Goal: Check status: Check status

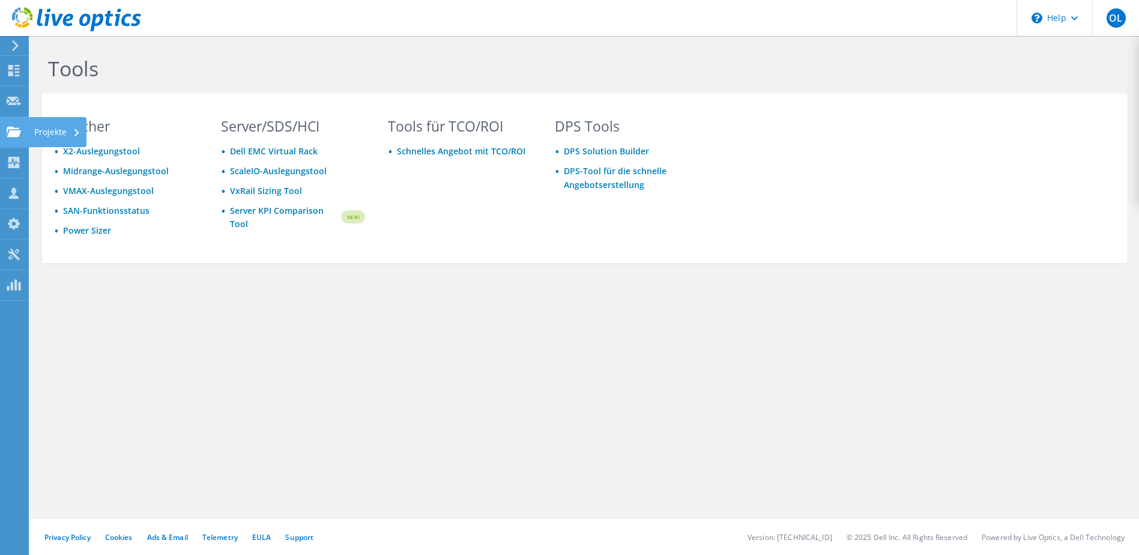
click at [11, 129] on use at bounding box center [14, 131] width 14 height 10
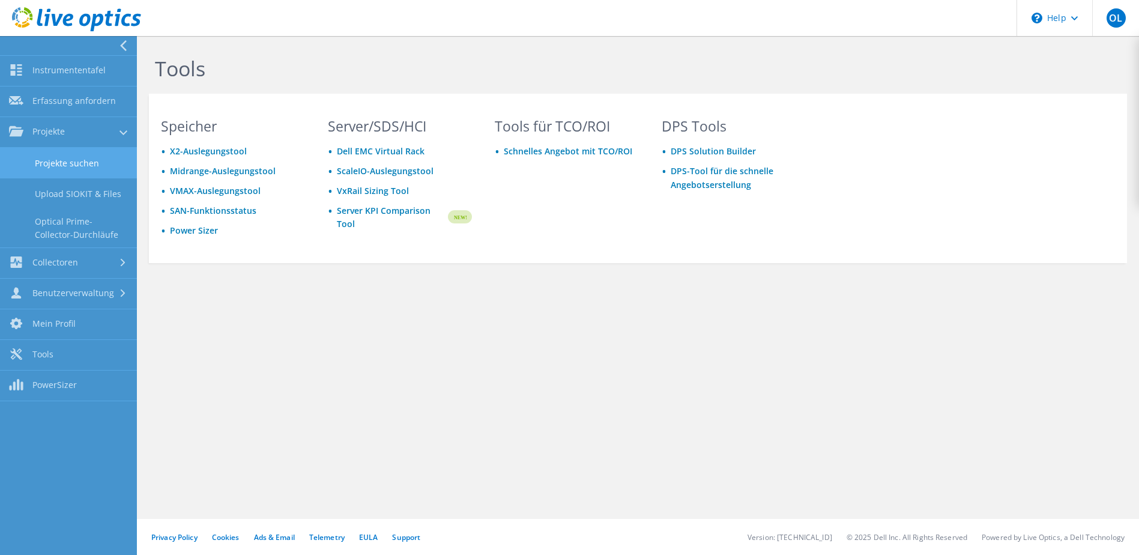
click at [74, 159] on link "Projekte suchen" at bounding box center [68, 163] width 137 height 31
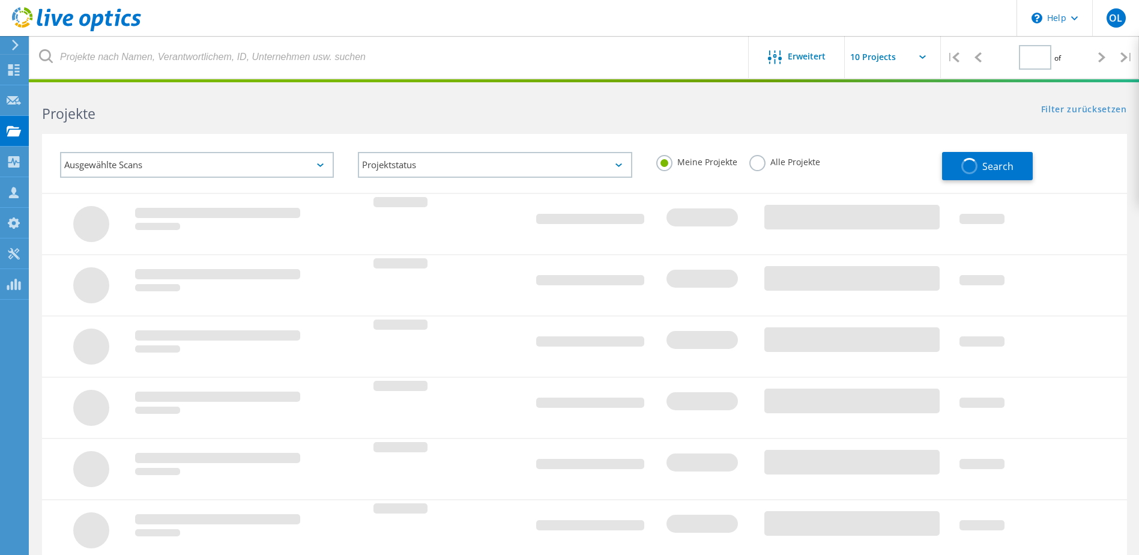
type input "1"
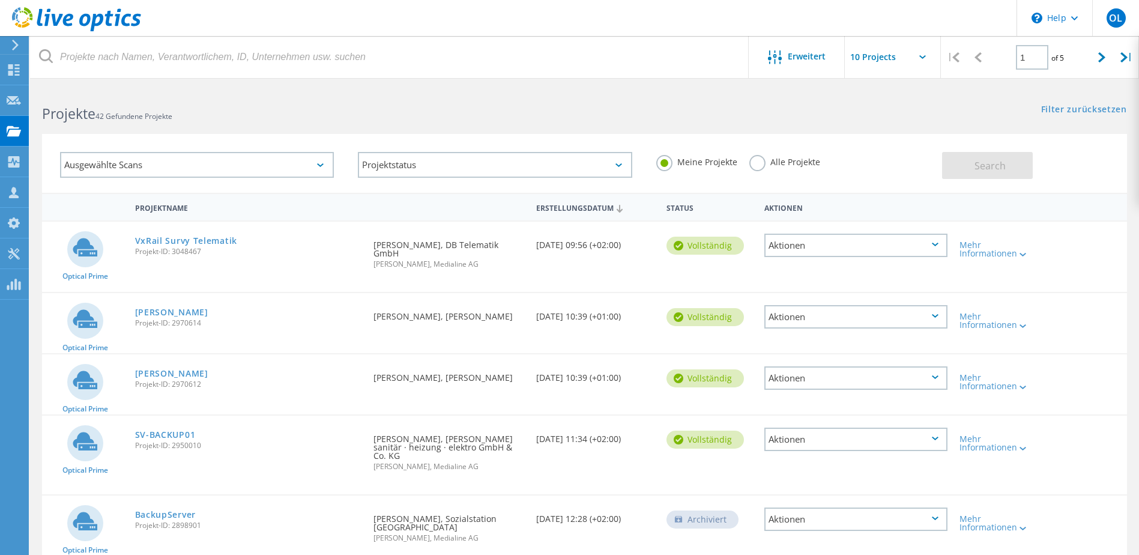
click at [345, 174] on div "Ausgewählte Scans" at bounding box center [197, 165] width 298 height 50
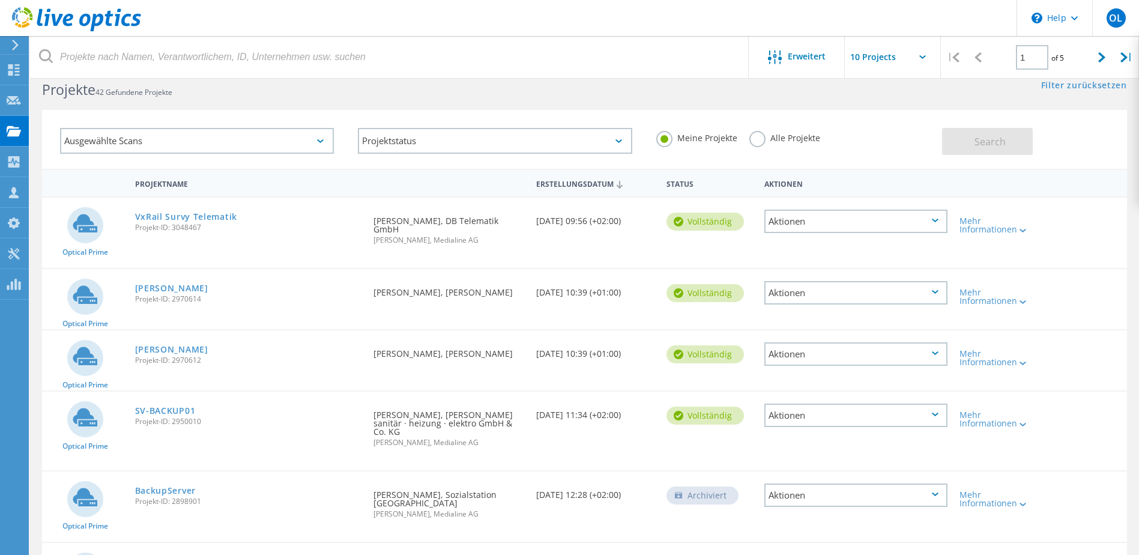
scroll to position [33, 0]
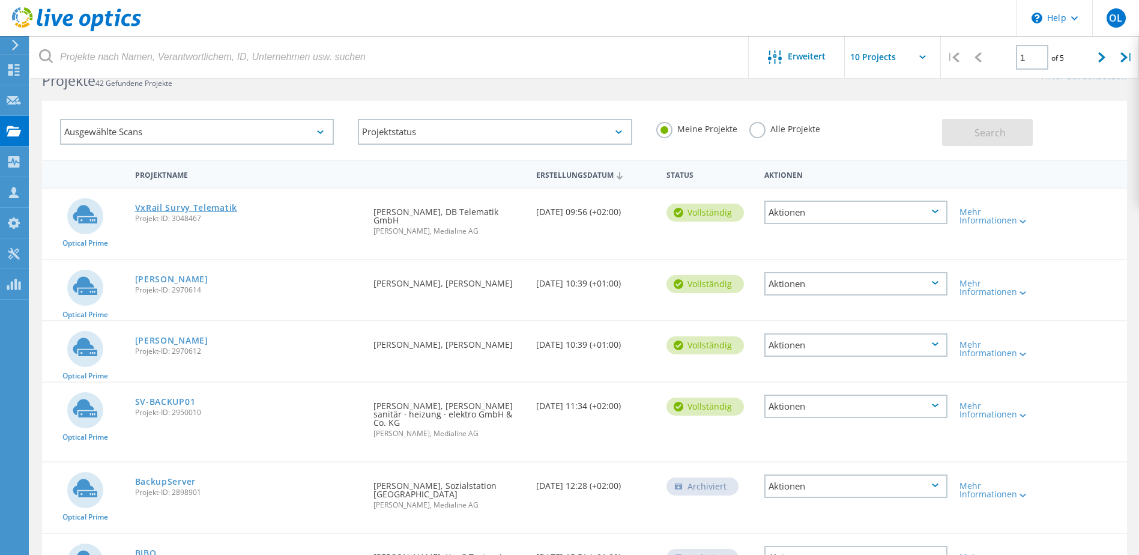
click at [222, 211] on link "VxRail Survy Telematik" at bounding box center [186, 208] width 102 height 8
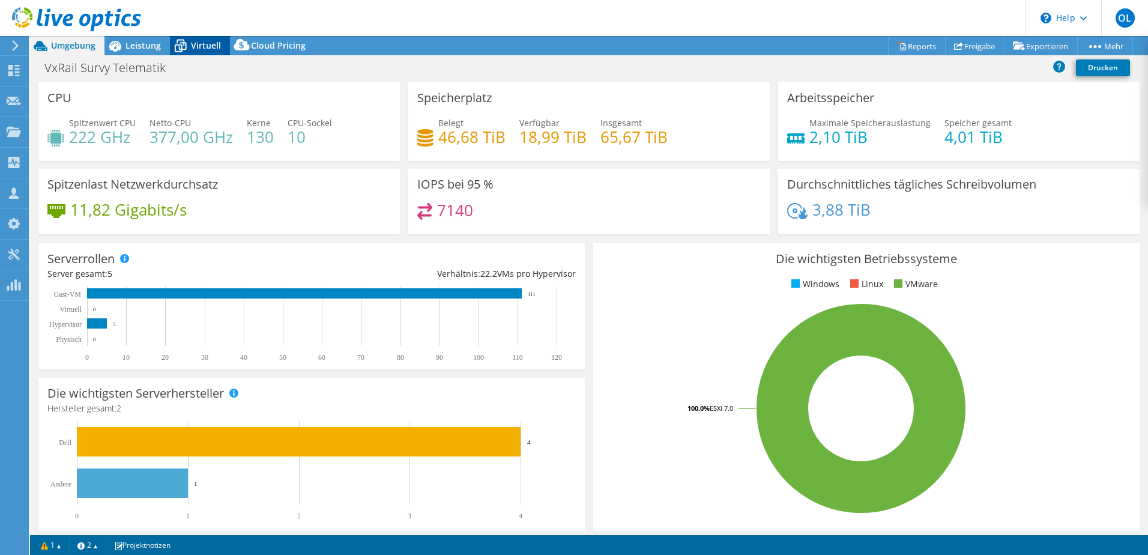
click at [199, 43] on span "Virtuell" at bounding box center [206, 45] width 30 height 11
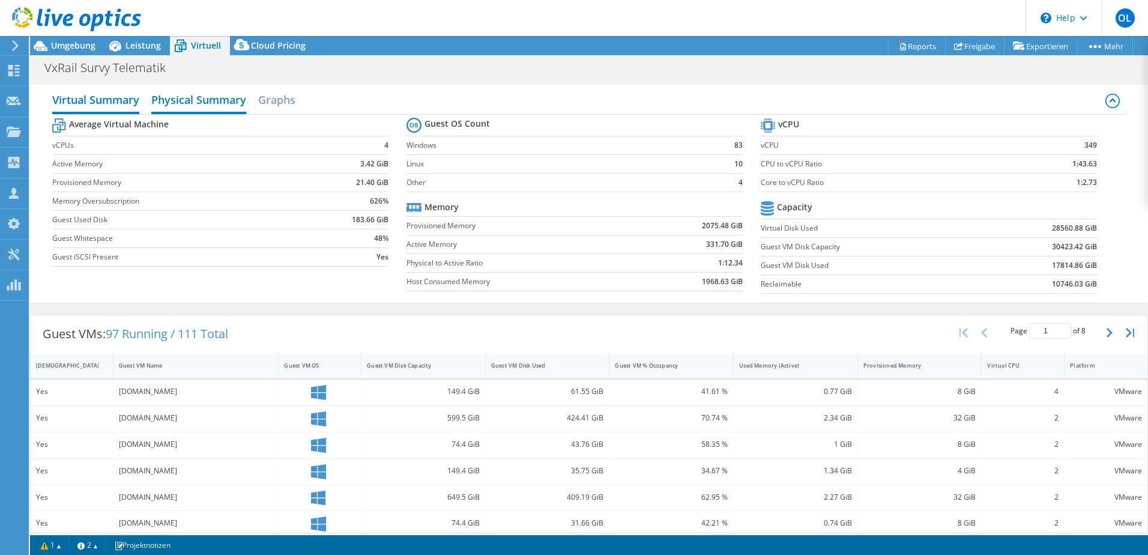
click at [234, 107] on h2 "Physical Summary" at bounding box center [198, 101] width 95 height 26
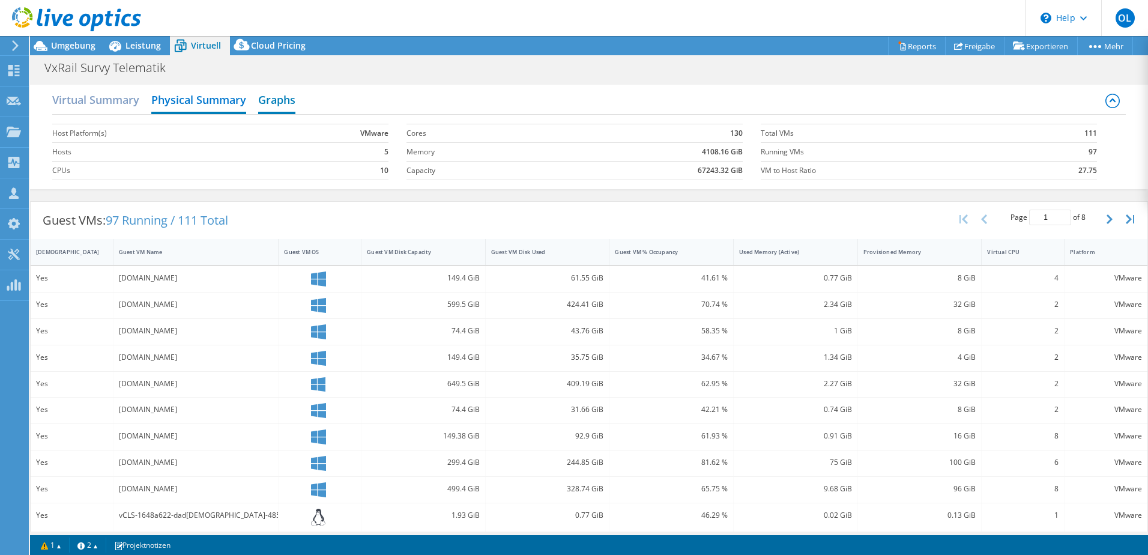
click at [271, 104] on h2 "Graphs" at bounding box center [276, 101] width 37 height 26
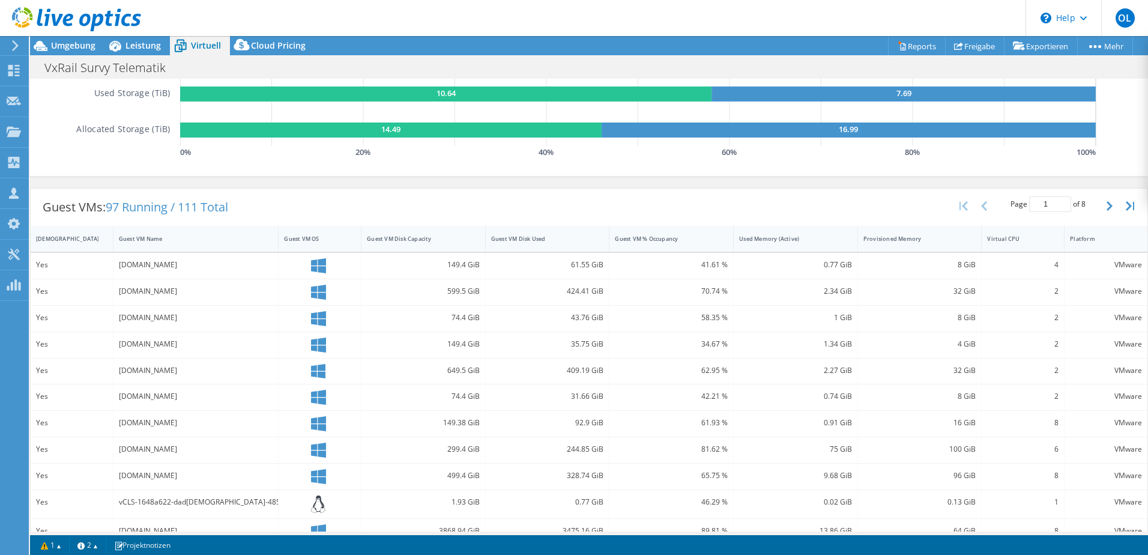
scroll to position [223, 0]
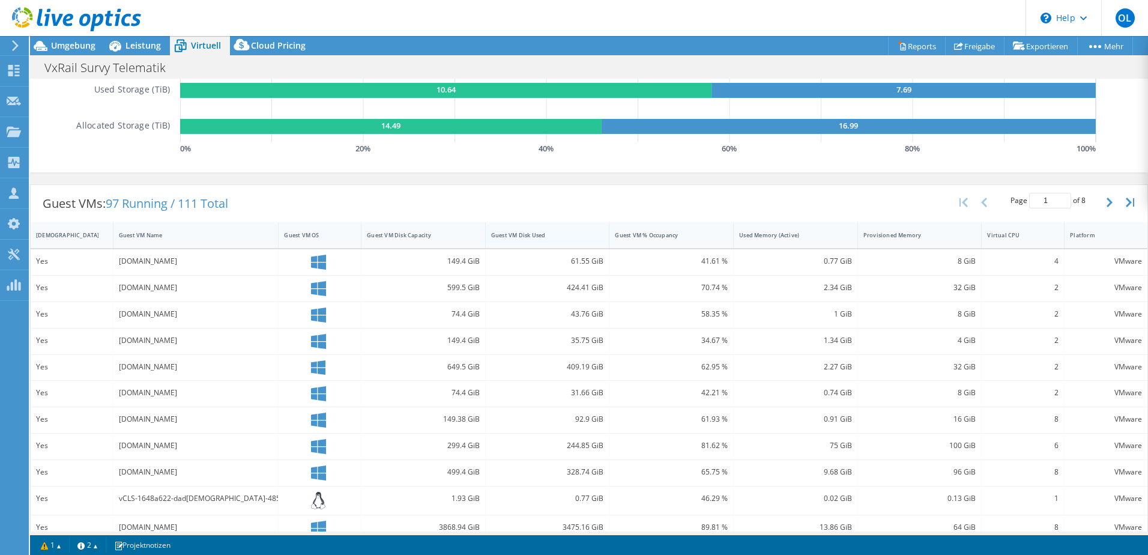
click at [526, 238] on div "Guest VM Disk Used" at bounding box center [540, 235] width 98 height 8
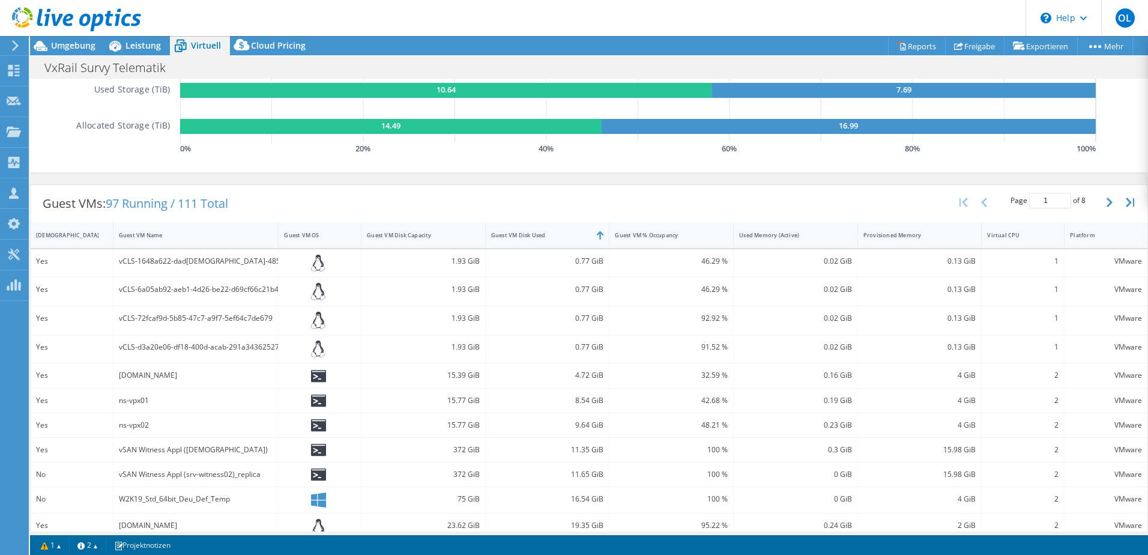
click at [526, 238] on div "Guest VM Disk Used" at bounding box center [540, 235] width 98 height 8
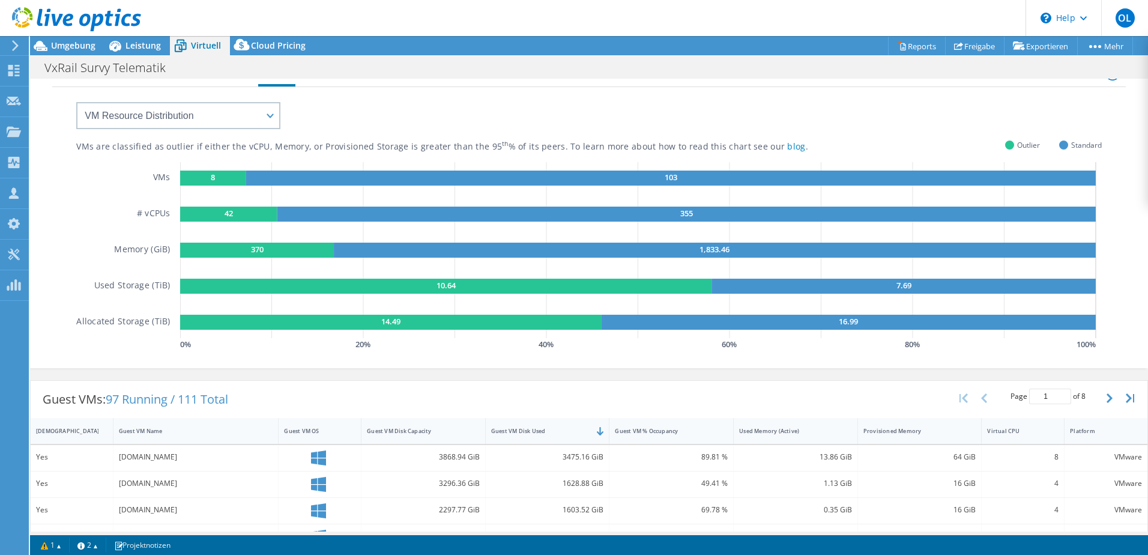
scroll to position [0, 0]
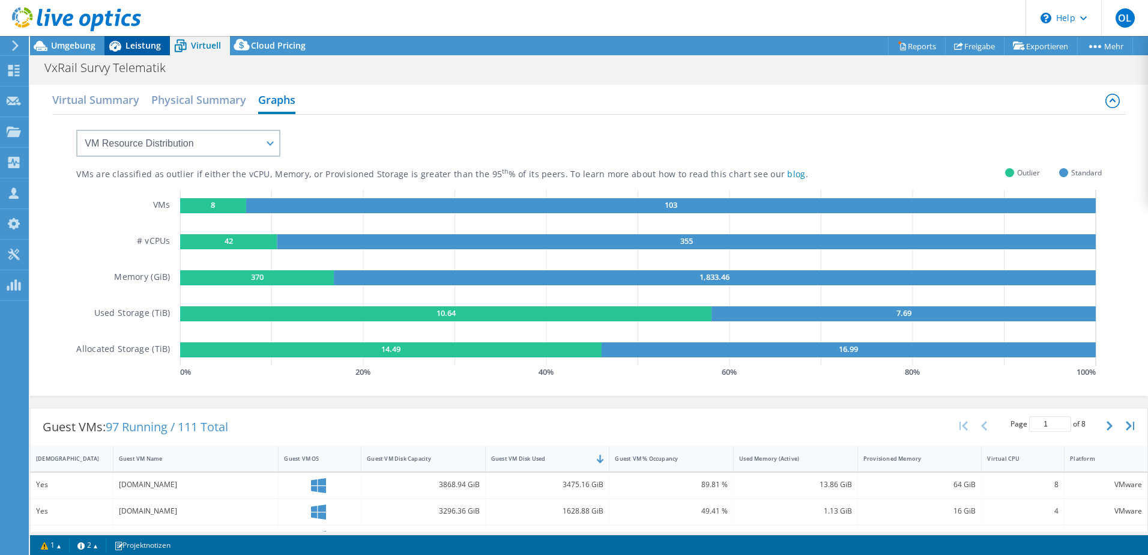
click at [149, 40] on span "Leistung" at bounding box center [143, 45] width 35 height 11
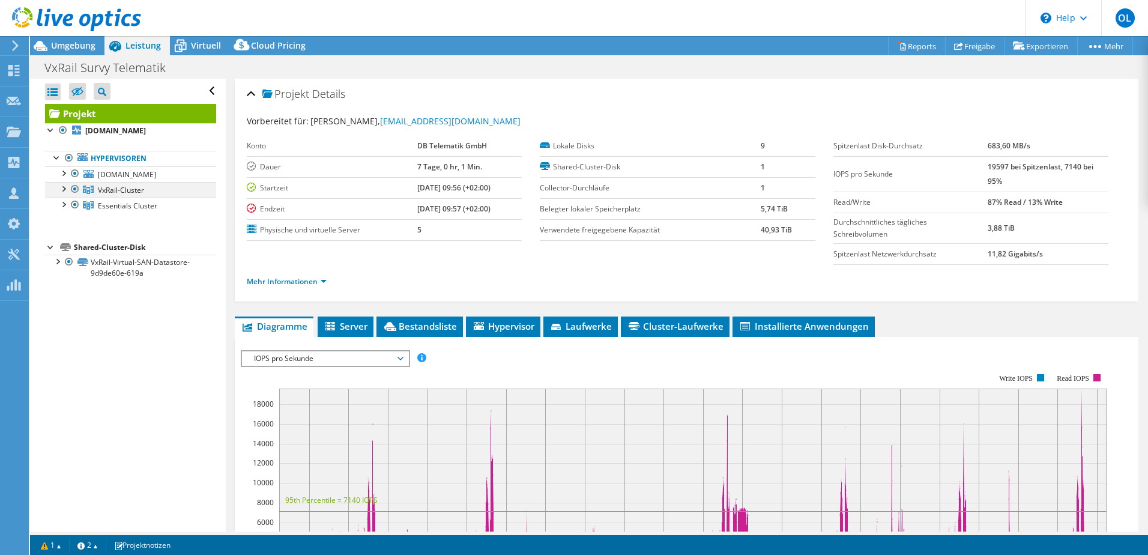
click at [61, 194] on div at bounding box center [63, 188] width 12 height 12
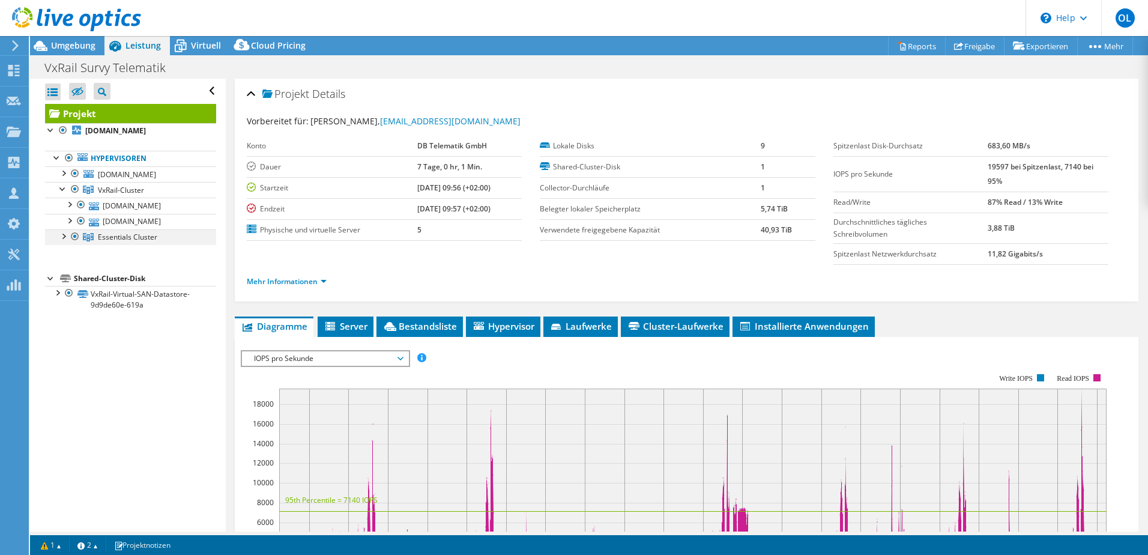
click at [63, 241] on div at bounding box center [63, 235] width 12 height 12
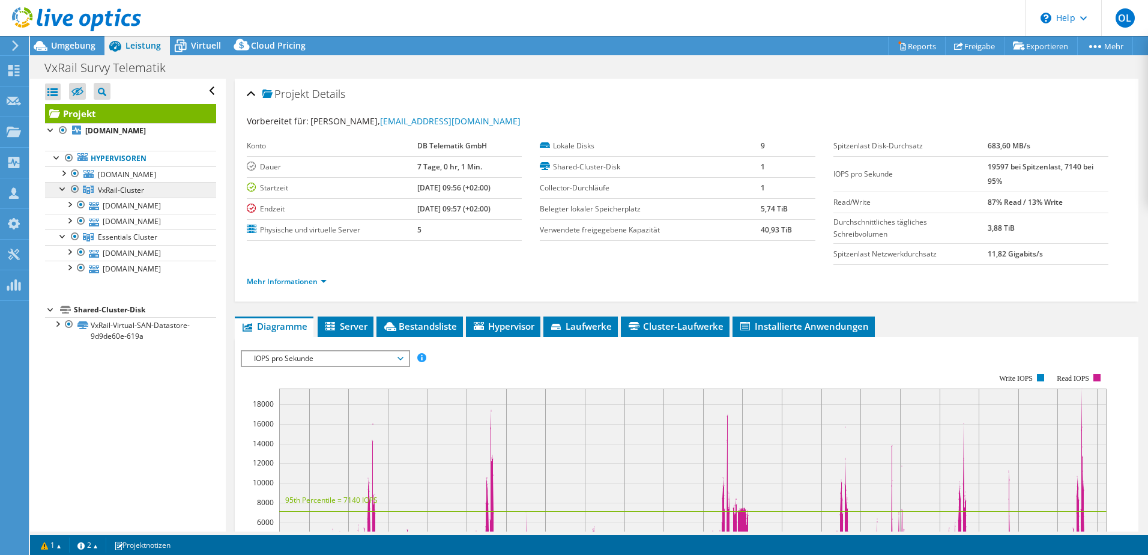
click at [134, 195] on span "VxRail-Cluster" at bounding box center [121, 190] width 46 height 10
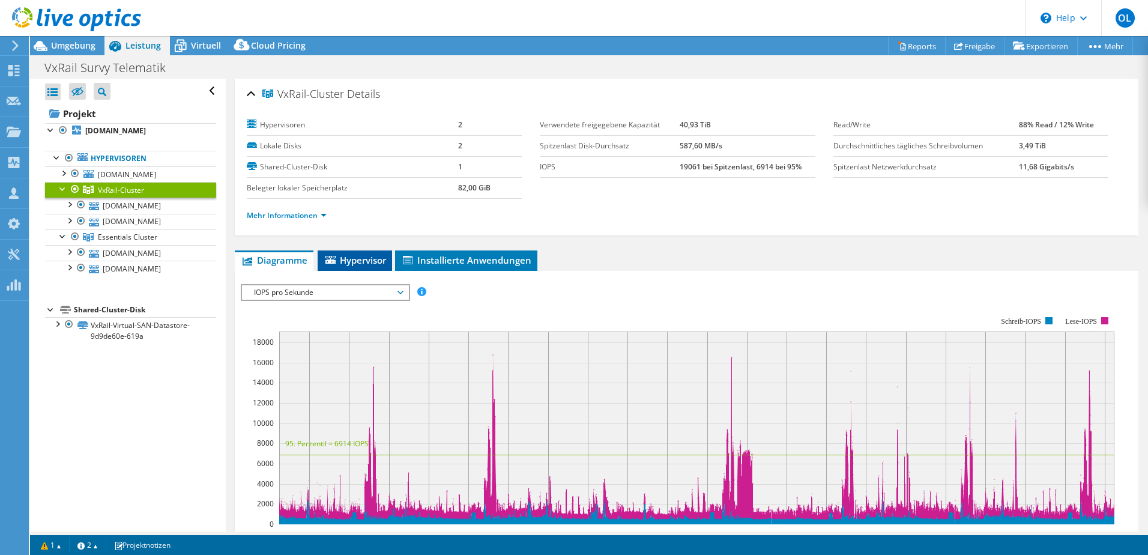
click at [357, 260] on span "Hypervisor" at bounding box center [355, 260] width 62 height 12
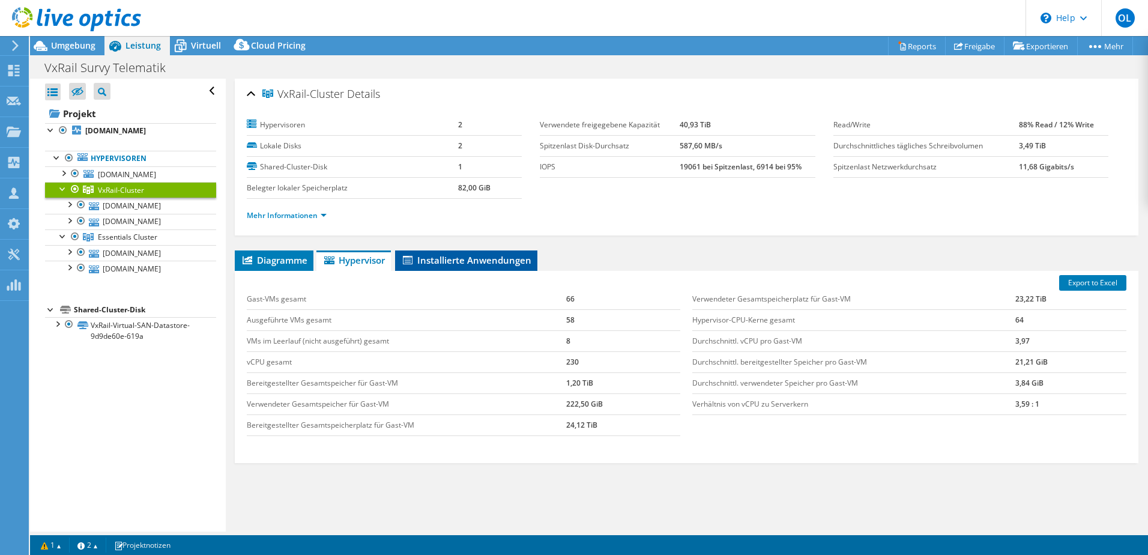
click at [452, 250] on li "Installierte Anwendungen" at bounding box center [466, 260] width 142 height 20
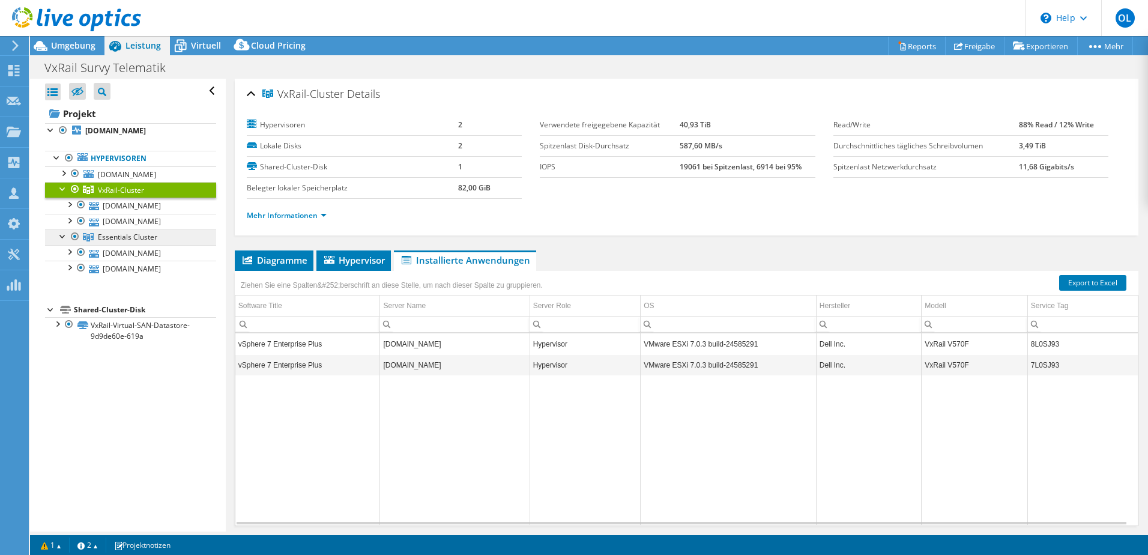
click at [125, 242] on span "Essentials Cluster" at bounding box center [127, 237] width 59 height 10
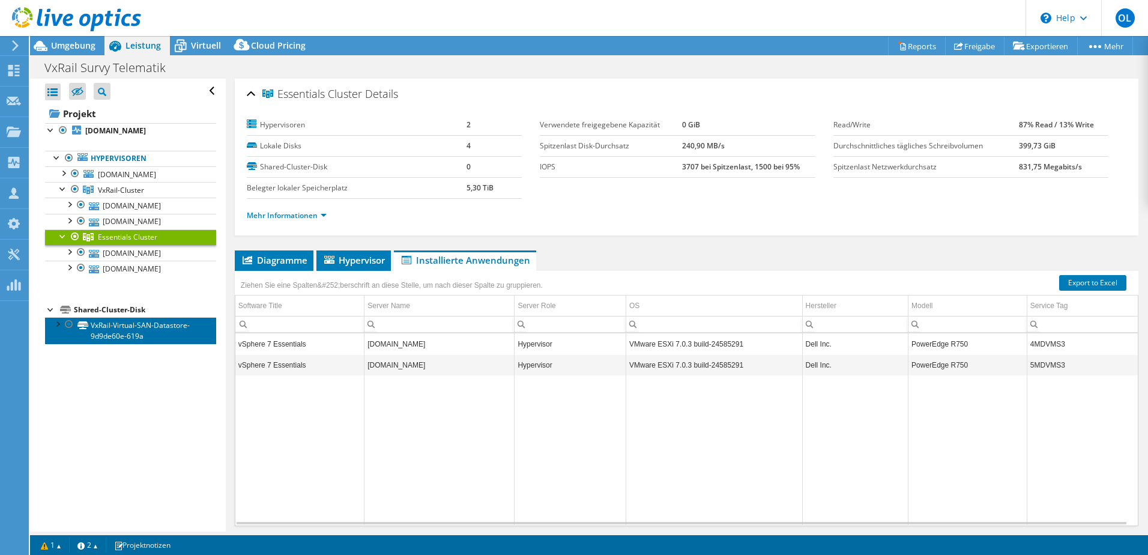
click at [126, 343] on link "VxRail-Virtual-SAN-Datastore-9d9de60e-619a" at bounding box center [130, 330] width 171 height 26
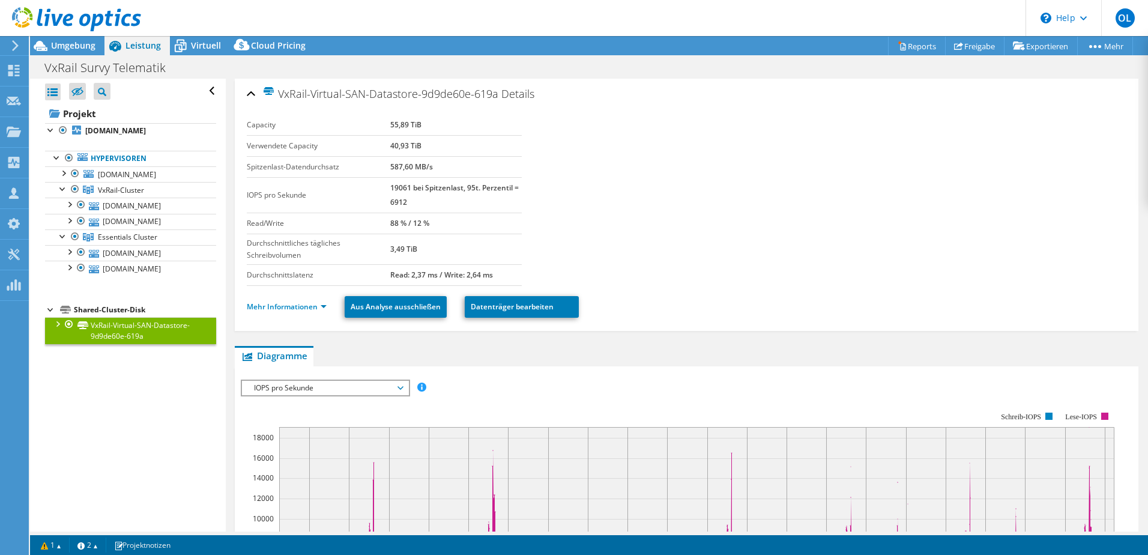
click at [59, 329] on div at bounding box center [57, 323] width 12 height 12
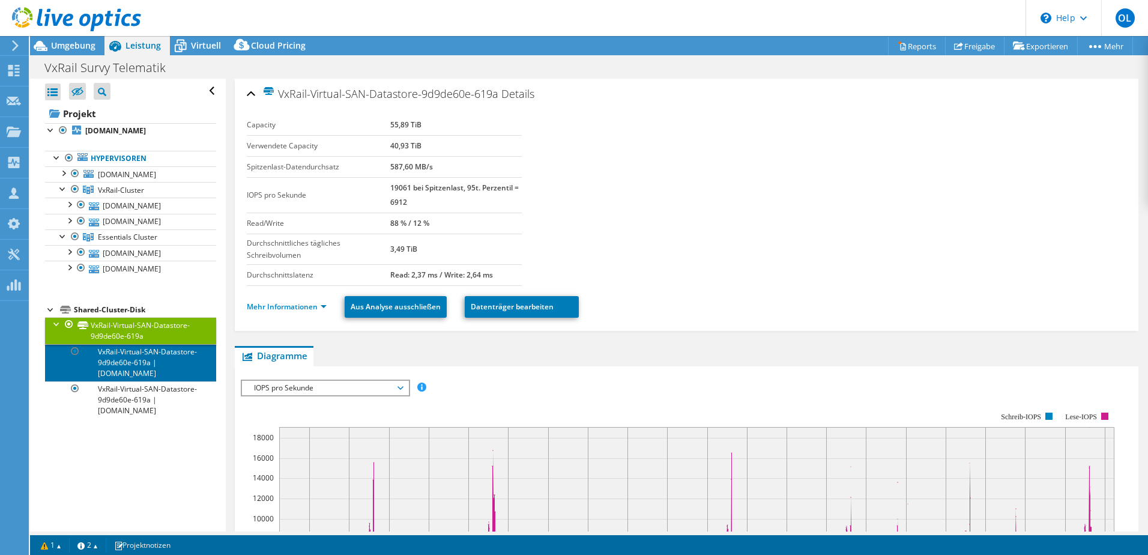
click at [139, 381] on link "VxRail-Virtual-SAN-Datastore-9d9de60e-619a | vx-esx02.fixemer-group.int" at bounding box center [130, 362] width 171 height 37
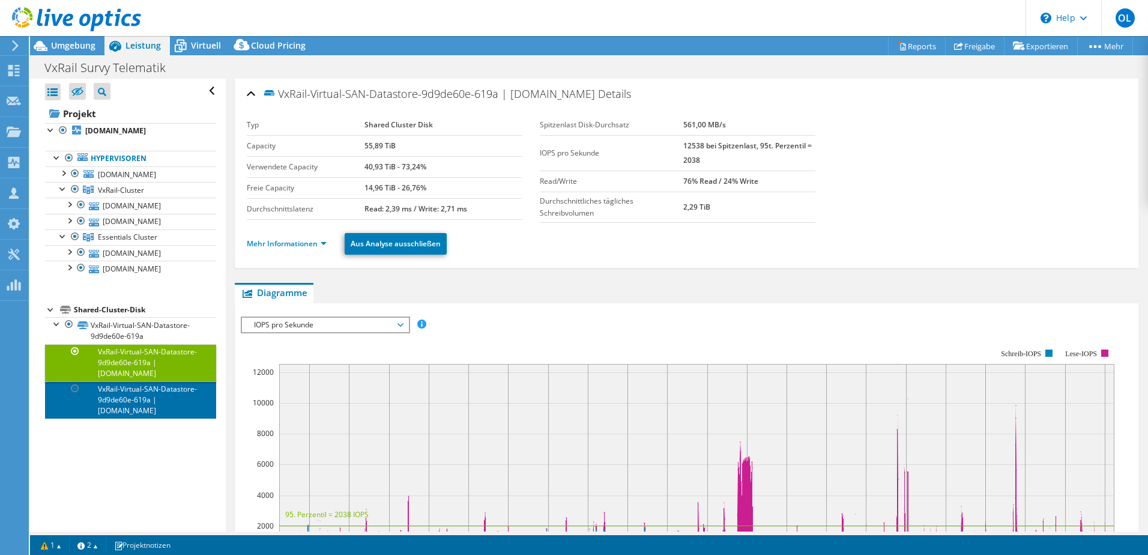
click at [159, 419] on link "VxRail-Virtual-SAN-Datastore-9d9de60e-619a | vx-esx01.fixemer-group.int" at bounding box center [130, 399] width 171 height 37
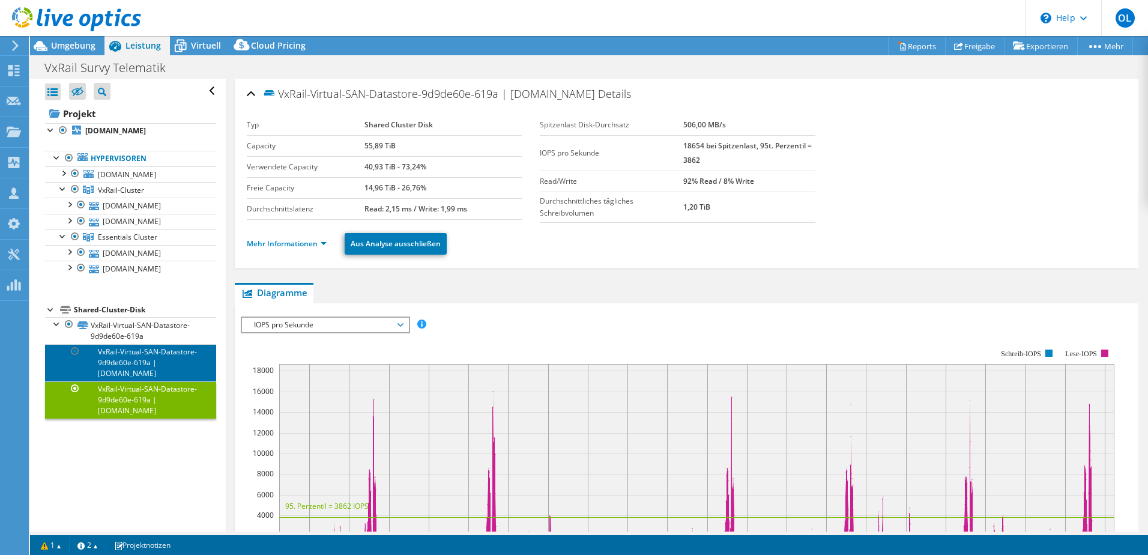
click at [157, 381] on link "VxRail-Virtual-SAN-Datastore-9d9de60e-619a | vx-esx02.fixemer-group.int" at bounding box center [130, 362] width 171 height 37
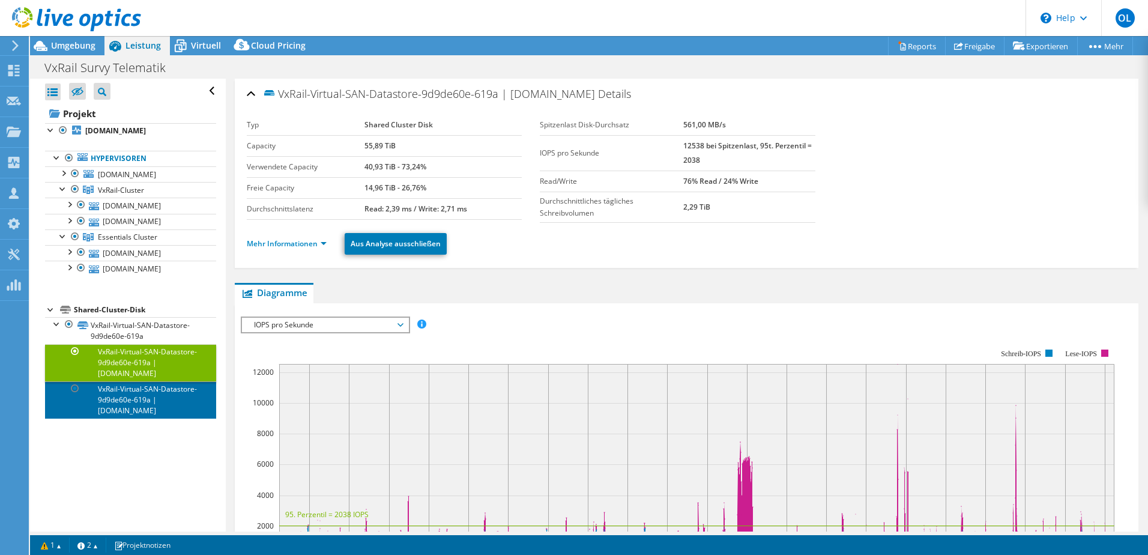
click at [157, 419] on link "VxRail-Virtual-SAN-Datastore-9d9de60e-619a | vx-esx01.fixemer-group.int" at bounding box center [130, 399] width 171 height 37
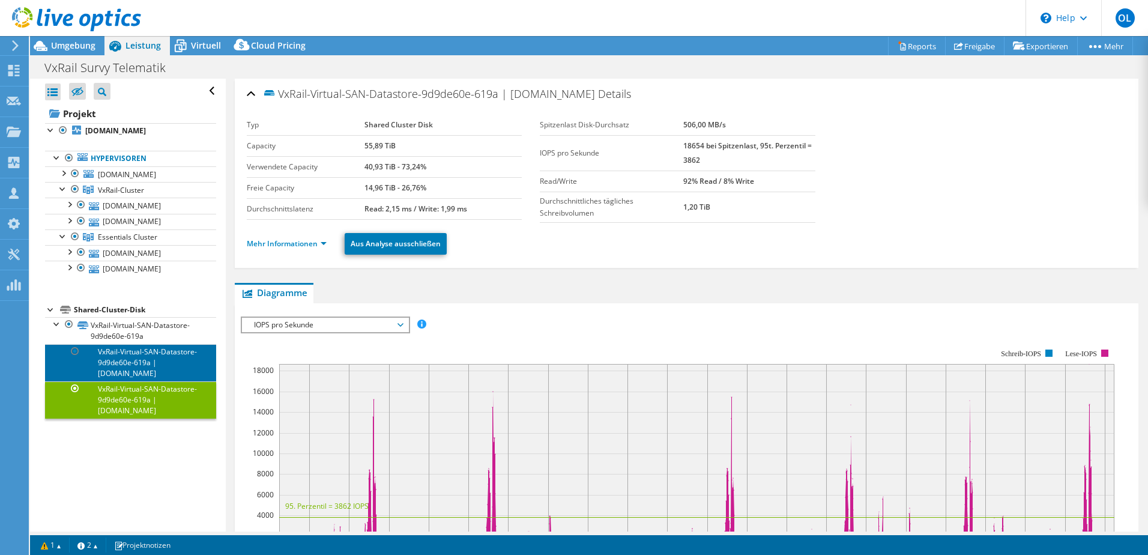
click at [160, 381] on link "VxRail-Virtual-SAN-Datastore-9d9de60e-619a | vx-esx02.fixemer-group.int" at bounding box center [130, 362] width 171 height 37
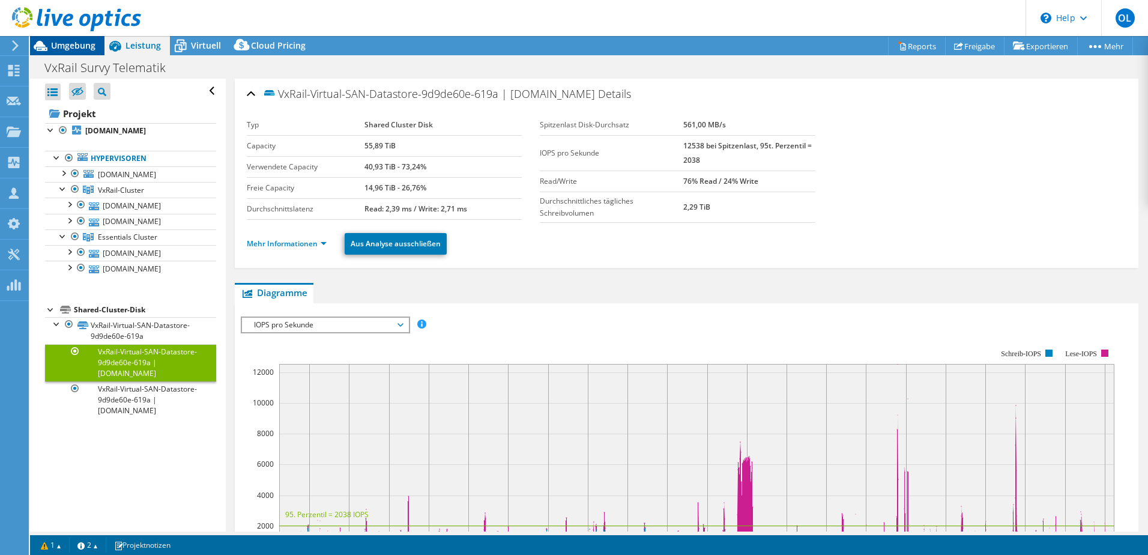
click at [73, 43] on span "Umgebung" at bounding box center [73, 45] width 44 height 11
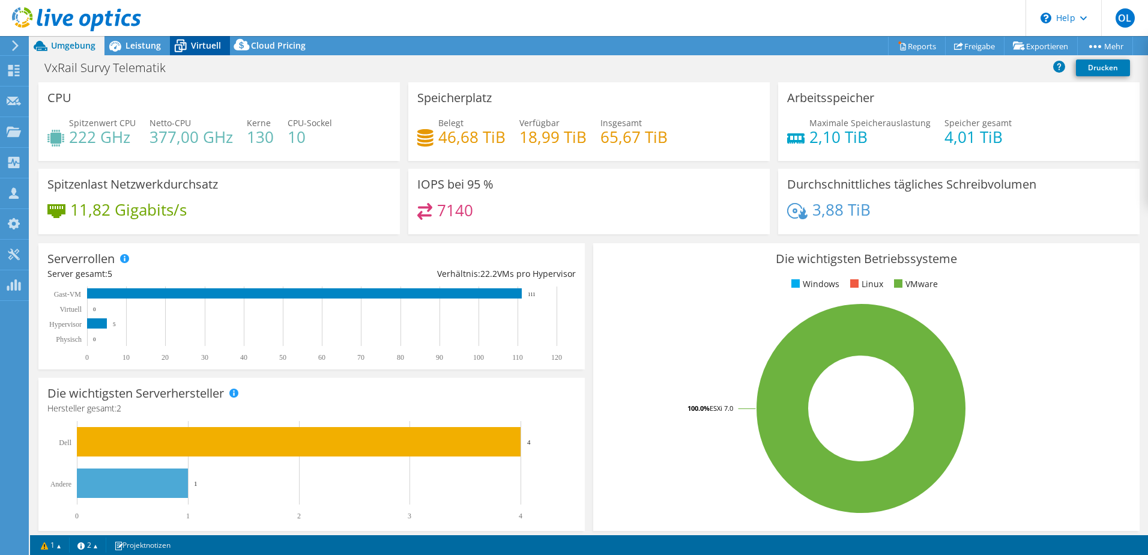
click at [204, 52] on div "Virtuell" at bounding box center [200, 45] width 60 height 19
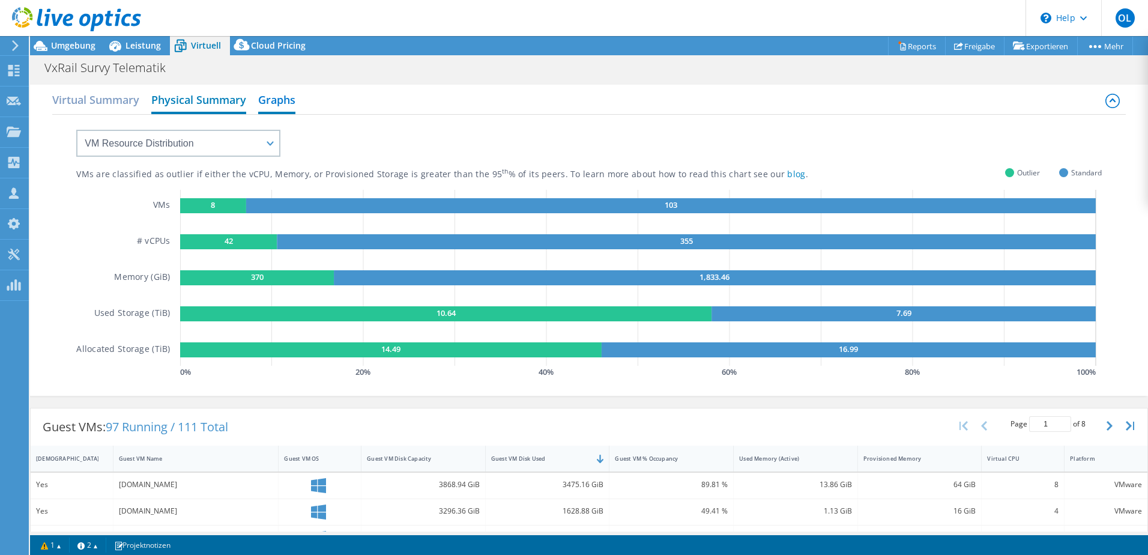
click at [199, 107] on h2 "Physical Summary" at bounding box center [198, 101] width 95 height 26
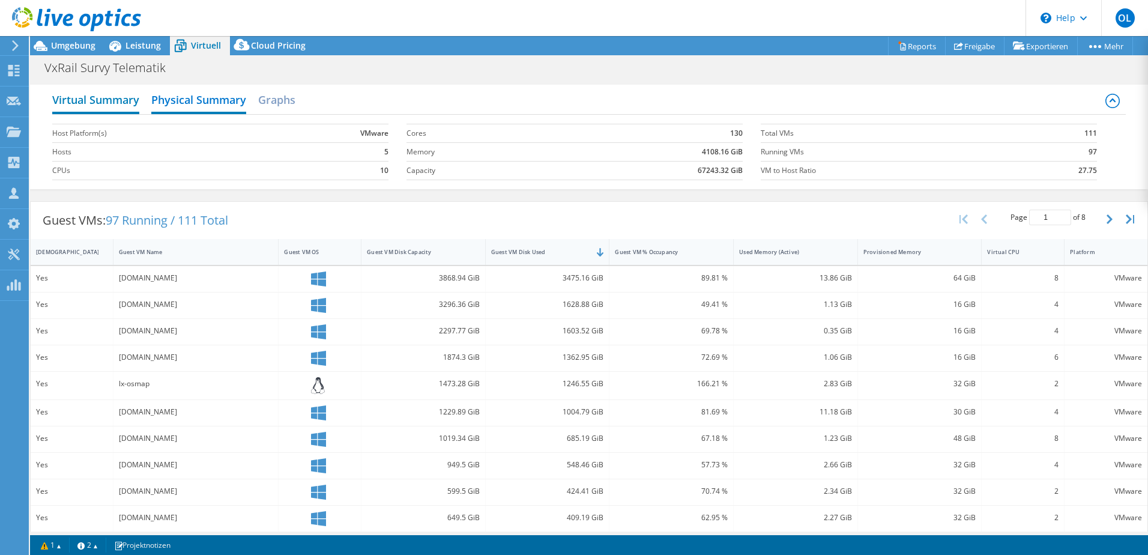
click at [128, 101] on h2 "Virtual Summary" at bounding box center [95, 101] width 87 height 26
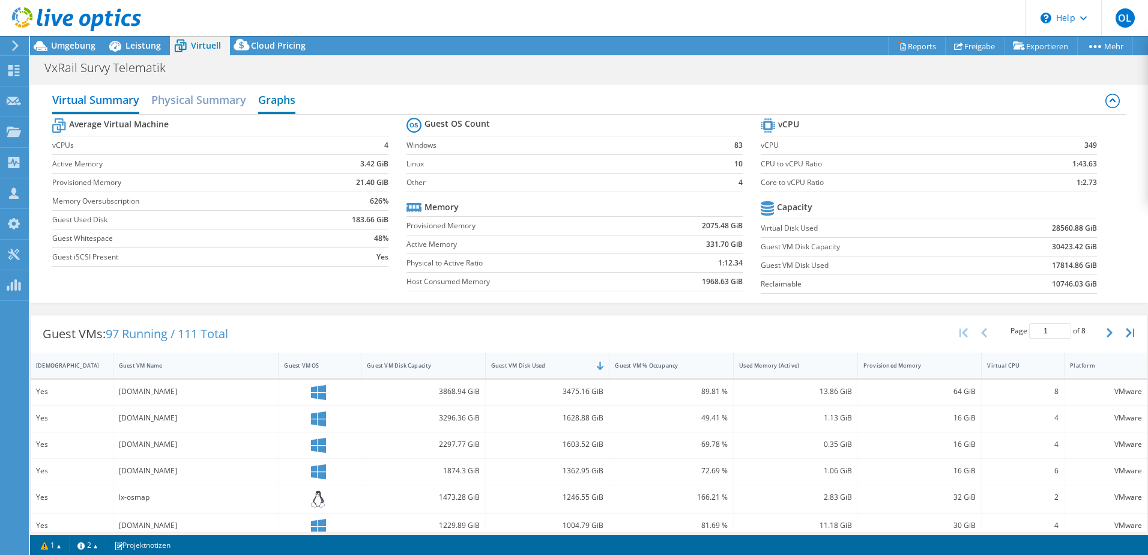
click at [280, 107] on h2 "Graphs" at bounding box center [276, 101] width 37 height 26
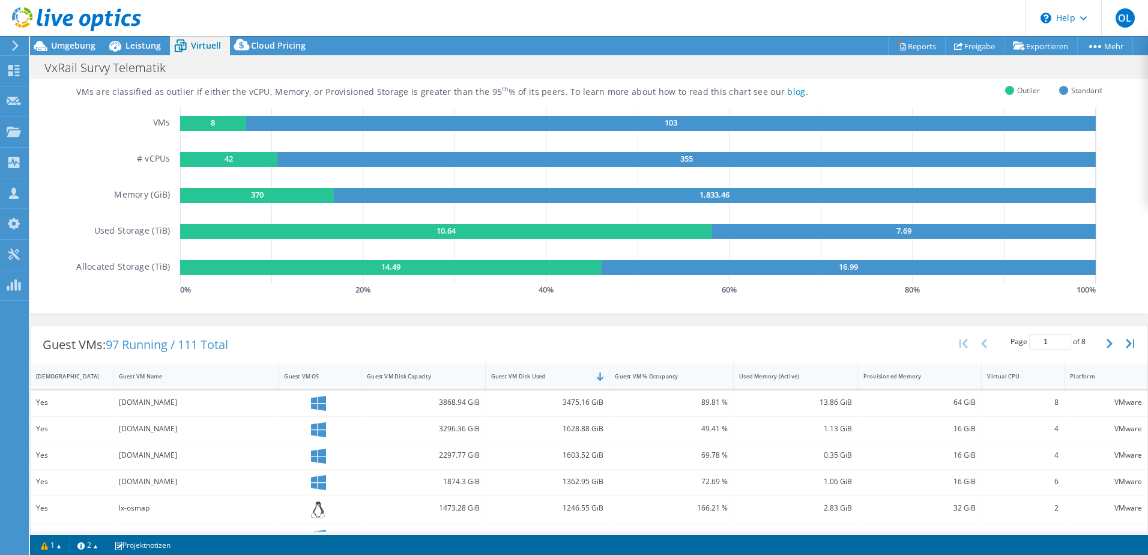
scroll to position [83, 0]
click at [211, 123] on text "8" at bounding box center [213, 121] width 4 height 11
click at [417, 312] on div "Virtual Summary Physical Summary Graphs VM Resource Distribution Provisioning C…" at bounding box center [589, 157] width 1118 height 311
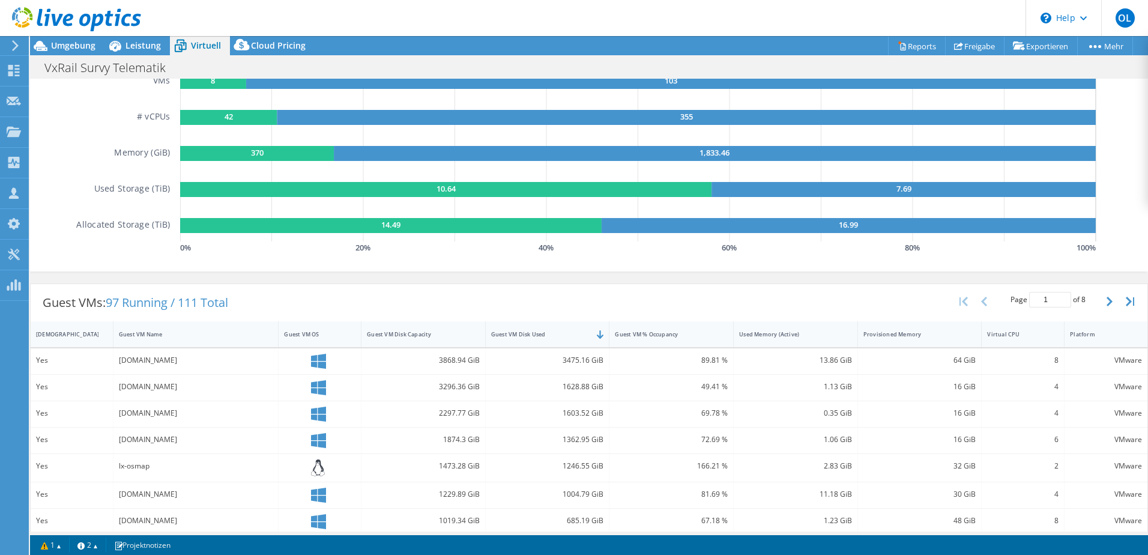
scroll to position [124, 0]
